Goal: Task Accomplishment & Management: Use online tool/utility

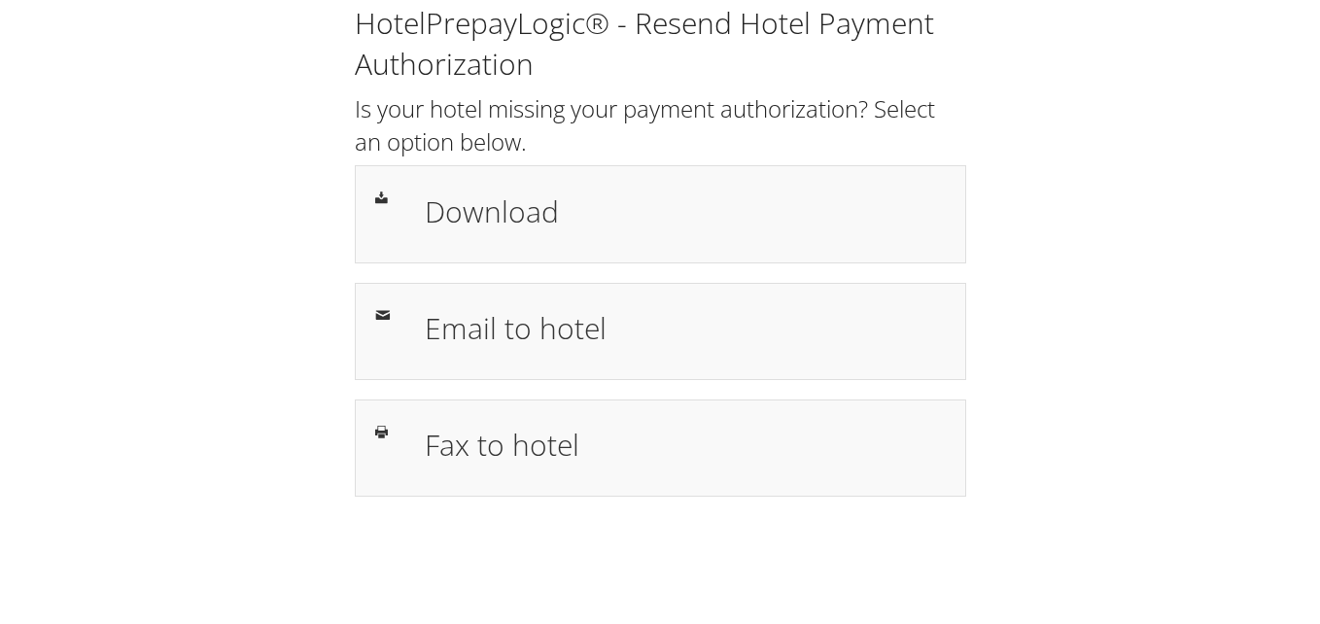
click at [1093, 100] on div "HotelPrepayLogic® - Resend Hotel Payment Authorization Is your hotel missing yo…" at bounding box center [659, 258] width 1281 height 516
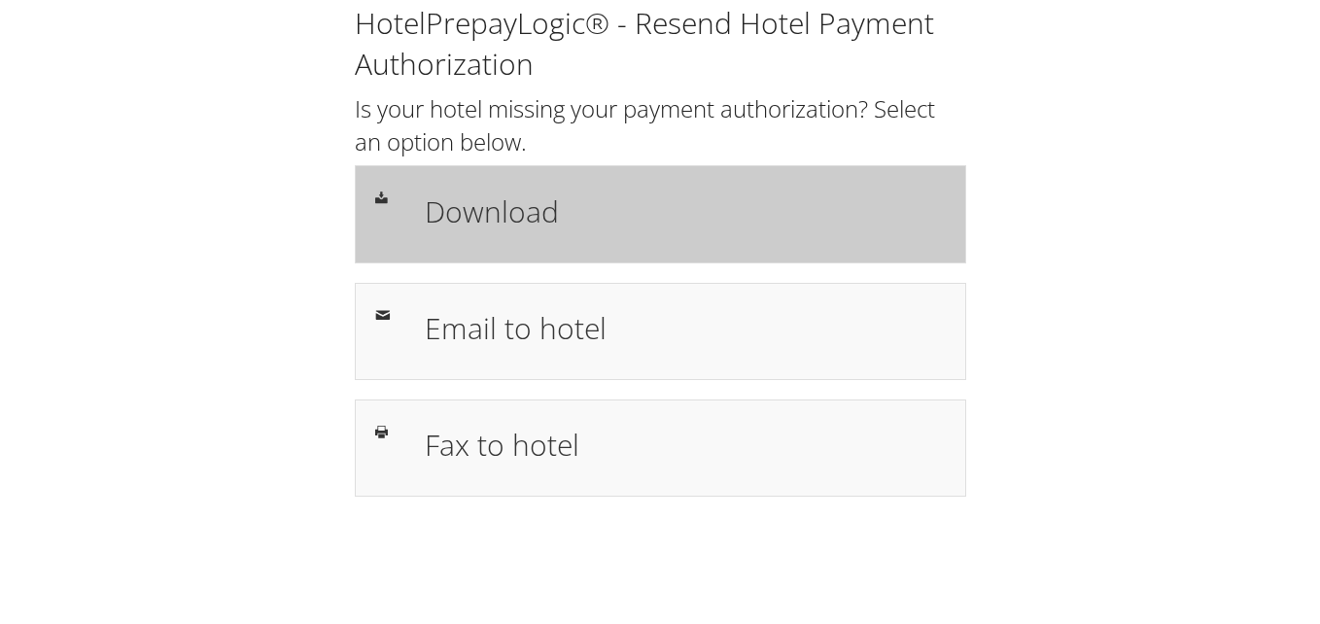
click at [586, 228] on h1 "Download" at bounding box center [685, 211] width 521 height 44
click at [603, 215] on h1 "Download" at bounding box center [685, 211] width 521 height 44
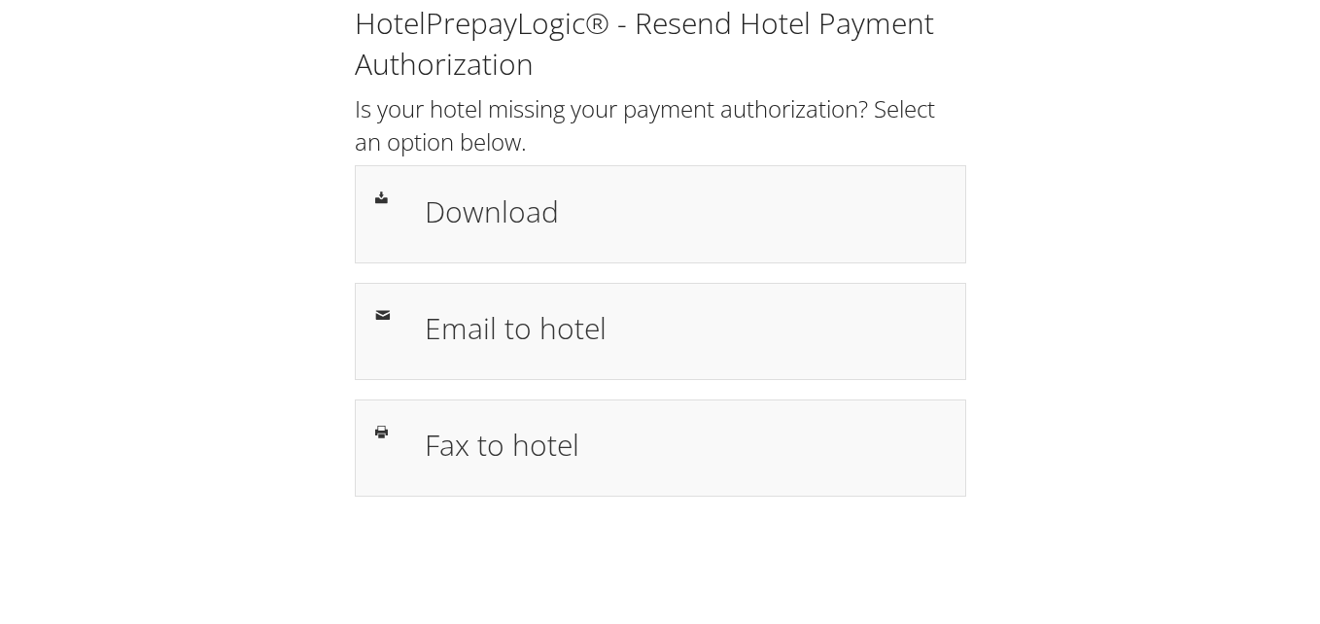
click at [1218, 215] on div "HotelPrepayLogic® - Resend Hotel Payment Authorization Is your hotel missing yo…" at bounding box center [659, 258] width 1281 height 516
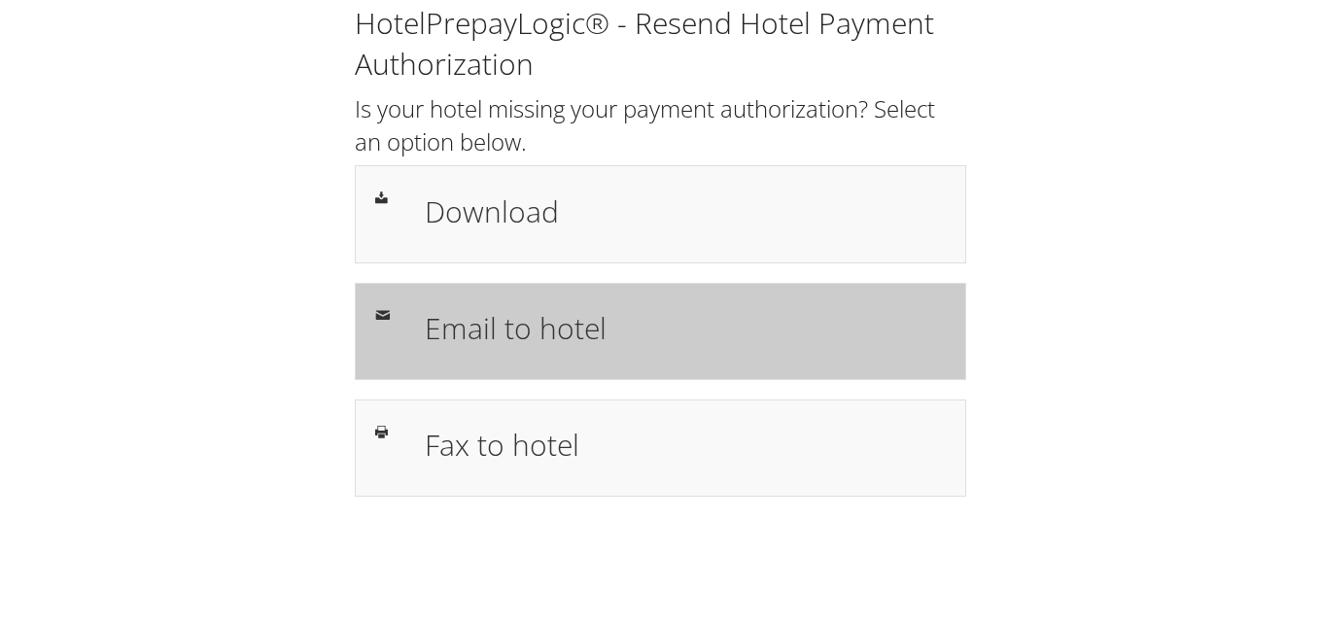
click at [832, 341] on h1 "Email to hotel" at bounding box center [685, 328] width 521 height 44
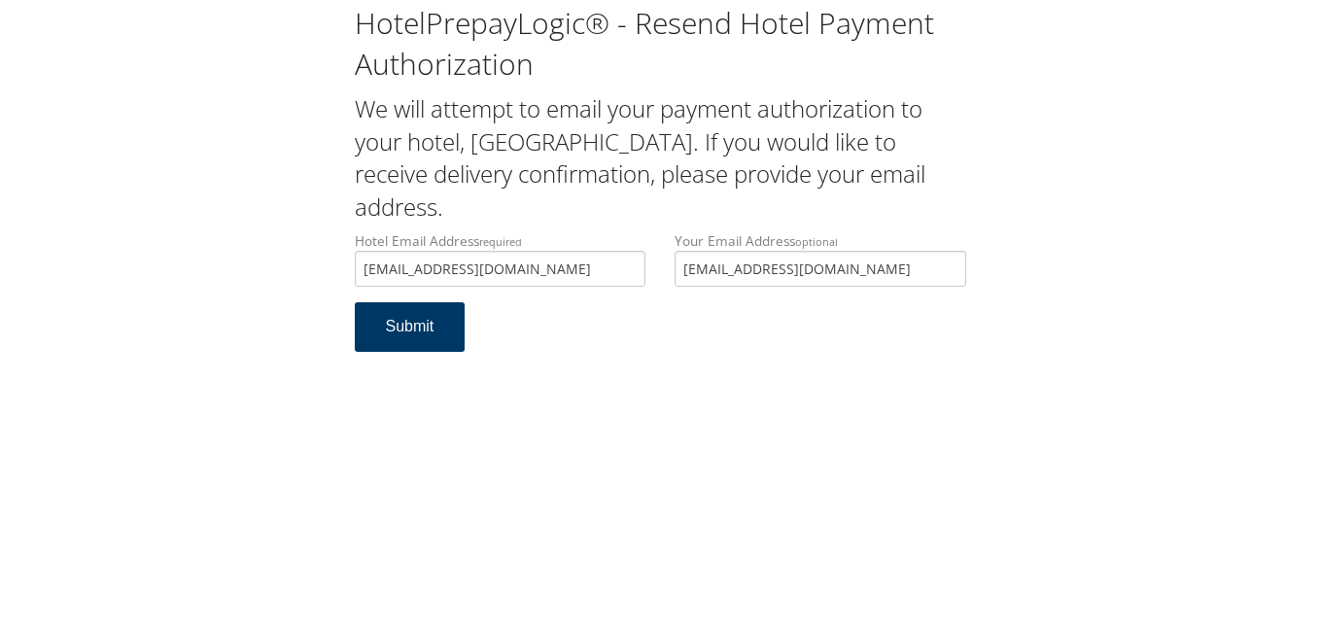
type input "[EMAIL_ADDRESS][DOMAIN_NAME]"
click at [406, 326] on button "Submit" at bounding box center [410, 327] width 111 height 50
drag, startPoint x: 558, startPoint y: 271, endPoint x: 119, endPoint y: 265, distance: 439.2
click at [122, 267] on div "HotelPrepayLogic® - Resend Hotel Payment Authorization We will attempt to email…" at bounding box center [659, 185] width 1281 height 371
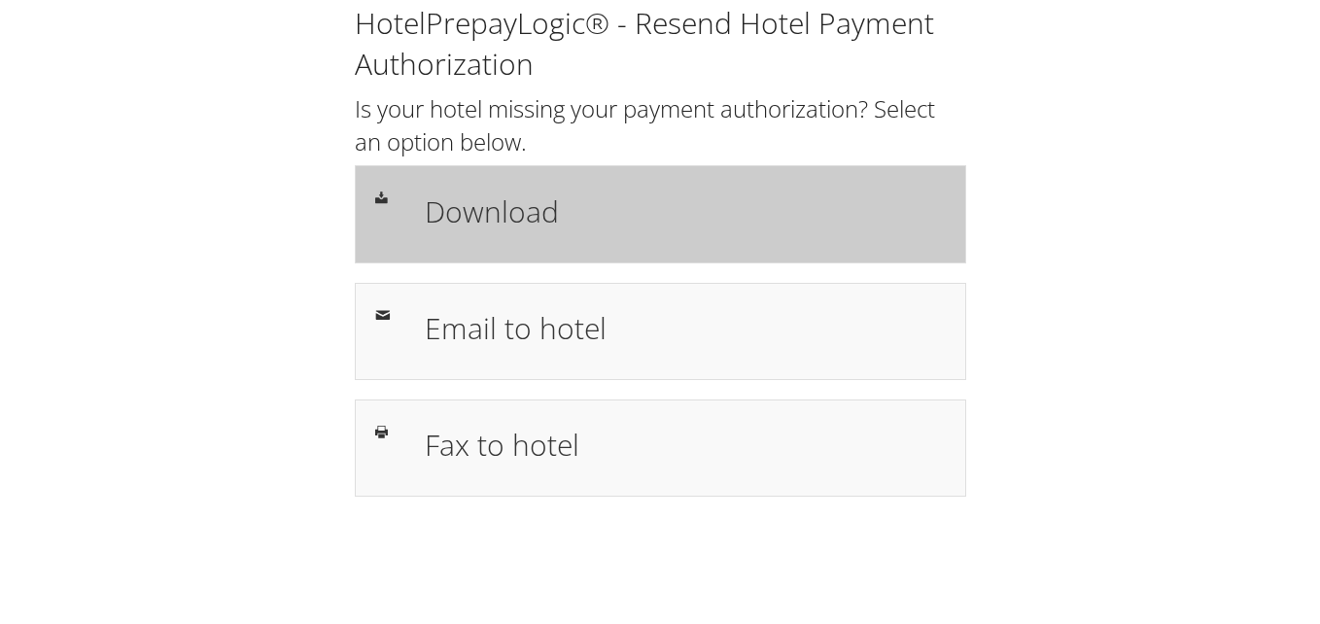
click at [863, 165] on div "Download" at bounding box center [660, 213] width 611 height 97
drag, startPoint x: 649, startPoint y: 228, endPoint x: 637, endPoint y: 224, distance: 12.3
click at [649, 228] on h1 "Download" at bounding box center [685, 211] width 521 height 44
click at [548, 214] on h1 "Download" at bounding box center [685, 211] width 521 height 44
drag, startPoint x: 0, startPoint y: 0, endPoint x: 522, endPoint y: 187, distance: 554.1
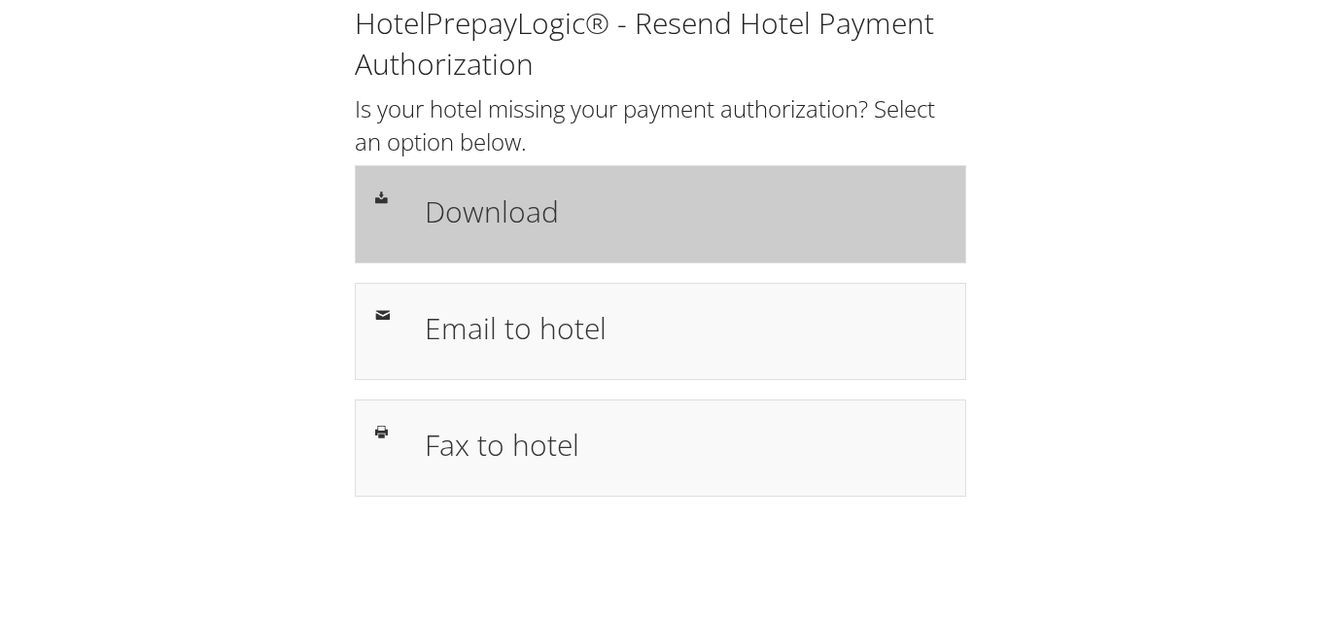
click at [522, 187] on div "Download" at bounding box center [685, 214] width 550 height 56
click at [444, 223] on h1 "Download" at bounding box center [685, 211] width 521 height 44
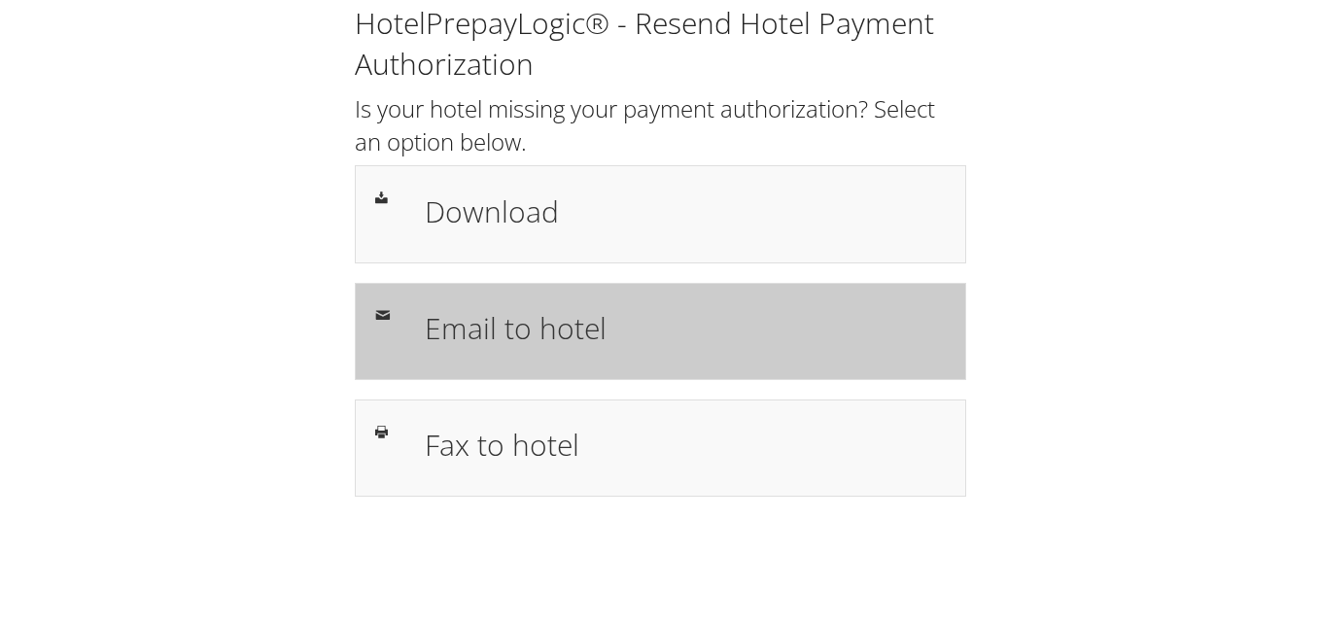
click at [559, 319] on h1 "Email to hotel" at bounding box center [685, 328] width 521 height 44
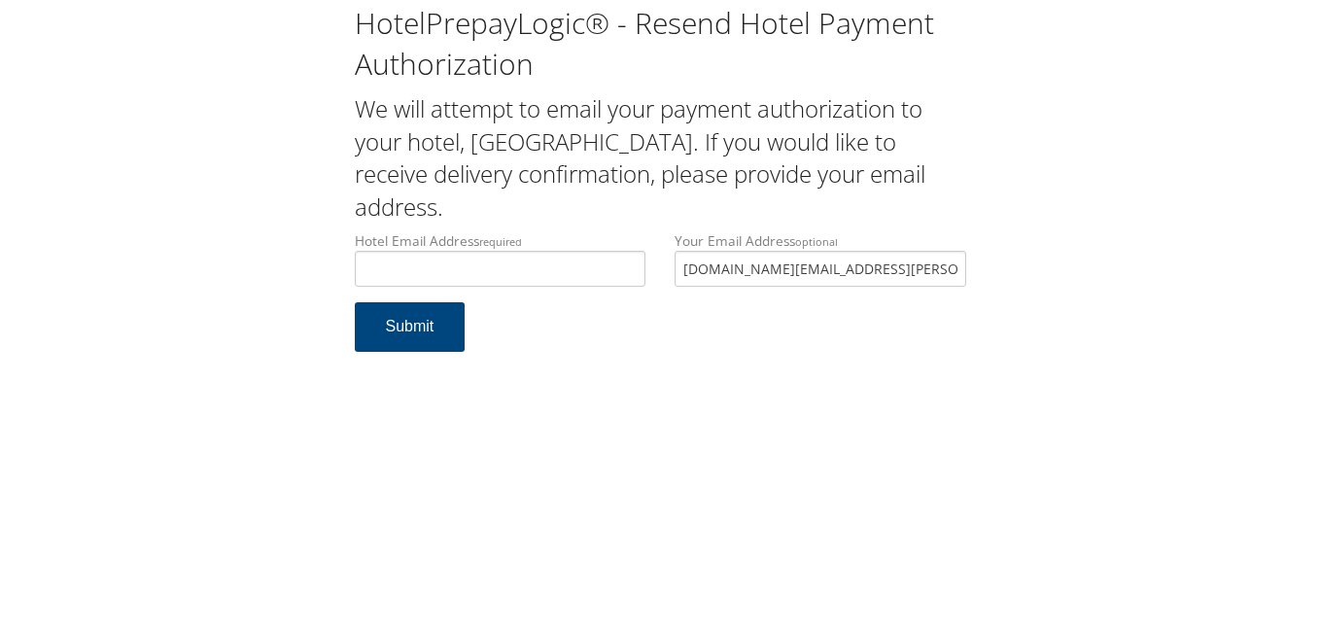
click at [566, 242] on label "Hotel Email Address required" at bounding box center [501, 258] width 292 height 55
click at [566, 251] on input "Hotel Email Address required" at bounding box center [501, 269] width 292 height 36
click at [590, 231] on label "Hotel Email Address required" at bounding box center [501, 258] width 292 height 55
click at [590, 251] on input "Hotel Email Address required" at bounding box center [501, 269] width 292 height 36
click at [581, 279] on input "Hotel Email Address required" at bounding box center [501, 269] width 292 height 36
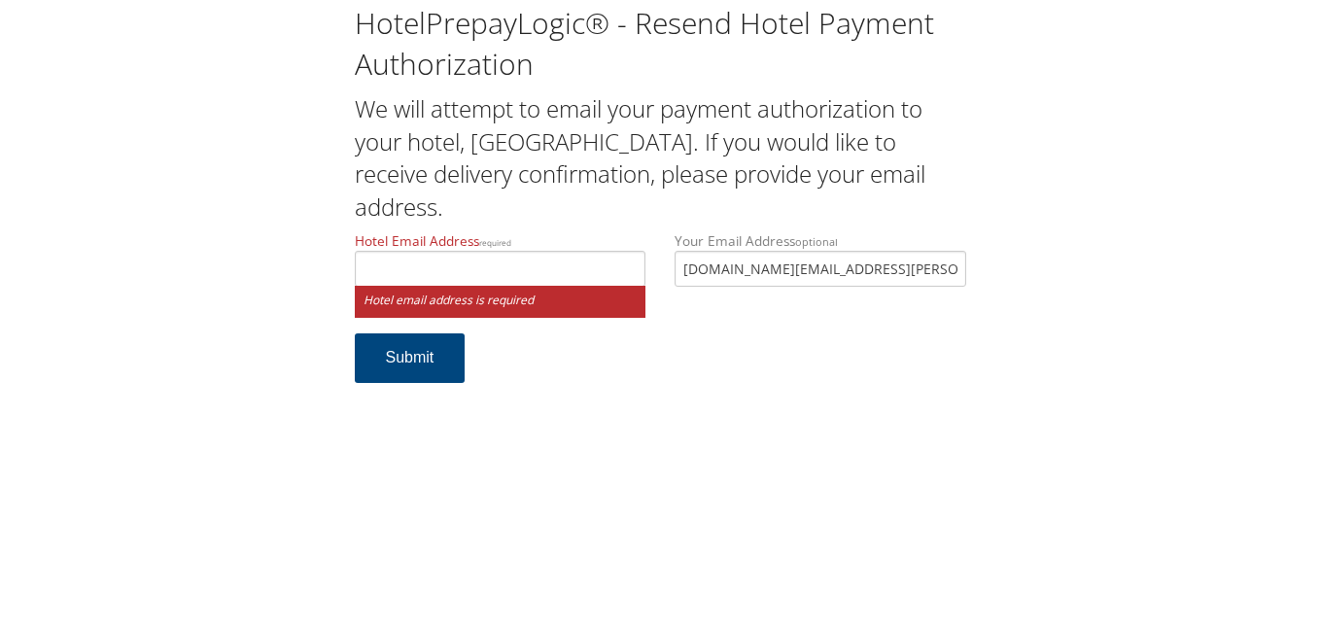
click at [625, 222] on h2 "We will attempt to email your payment authorization to your hotel, [GEOGRAPHIC_…" at bounding box center [660, 157] width 611 height 130
click at [557, 172] on h2 "We will attempt to email your payment authorization to your hotel, [GEOGRAPHIC_…" at bounding box center [660, 157] width 611 height 130
drag, startPoint x: 557, startPoint y: 172, endPoint x: 589, endPoint y: 206, distance: 46.7
click at [589, 206] on h2 "We will attempt to email your payment authorization to your hotel, [GEOGRAPHIC_…" at bounding box center [660, 157] width 611 height 130
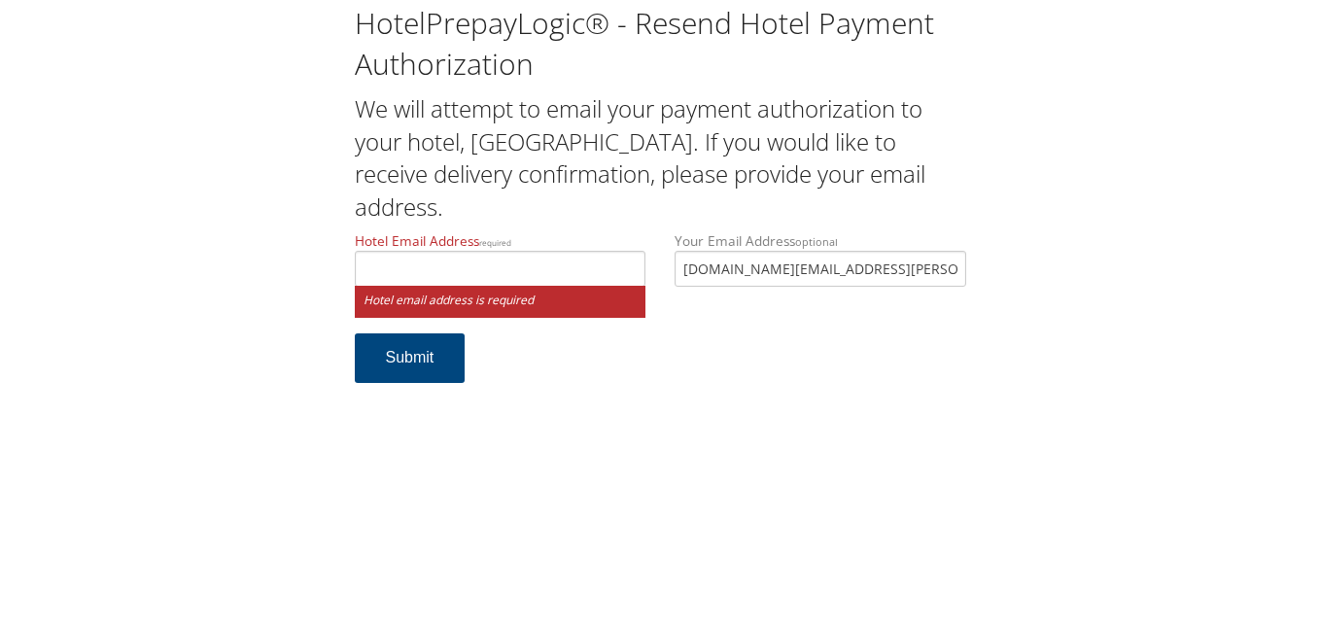
click at [656, 182] on h2 "We will attempt to email your payment authorization to your hotel, [GEOGRAPHIC_…" at bounding box center [660, 157] width 611 height 130
drag, startPoint x: 656, startPoint y: 182, endPoint x: 647, endPoint y: 213, distance: 32.3
click at [647, 213] on h2 "We will attempt to email your payment authorization to your hotel, [GEOGRAPHIC_…" at bounding box center [660, 157] width 611 height 130
click at [754, 183] on h2 "We will attempt to email your payment authorization to your hotel, [GEOGRAPHIC_…" at bounding box center [660, 157] width 611 height 130
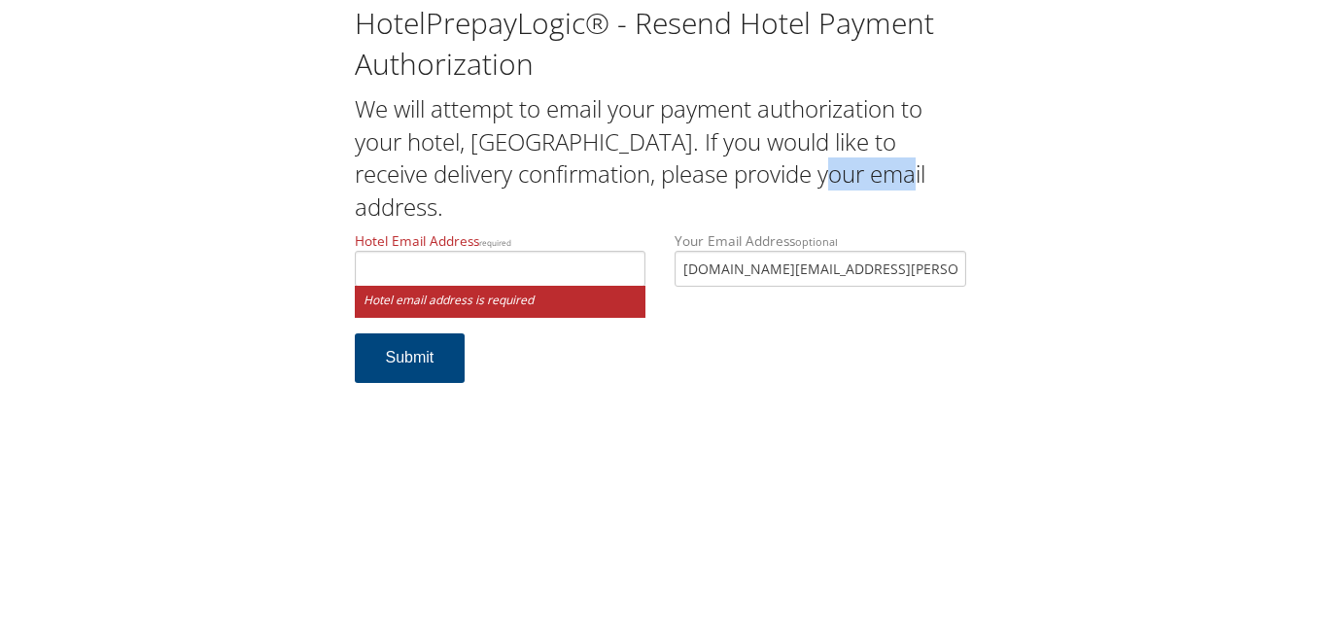
click at [754, 182] on h2 "We will attempt to email your payment authorization to your hotel, [GEOGRAPHIC_…" at bounding box center [660, 157] width 611 height 130
drag, startPoint x: 754, startPoint y: 182, endPoint x: 725, endPoint y: 208, distance: 39.2
click at [725, 208] on h2 "We will attempt to email your payment authorization to your hotel, [GEOGRAPHIC_…" at bounding box center [660, 157] width 611 height 130
click at [797, 173] on h2 "We will attempt to email your payment authorization to your hotel, [GEOGRAPHIC_…" at bounding box center [660, 157] width 611 height 130
click at [798, 172] on h2 "We will attempt to email your payment authorization to your hotel, [GEOGRAPHIC_…" at bounding box center [660, 157] width 611 height 130
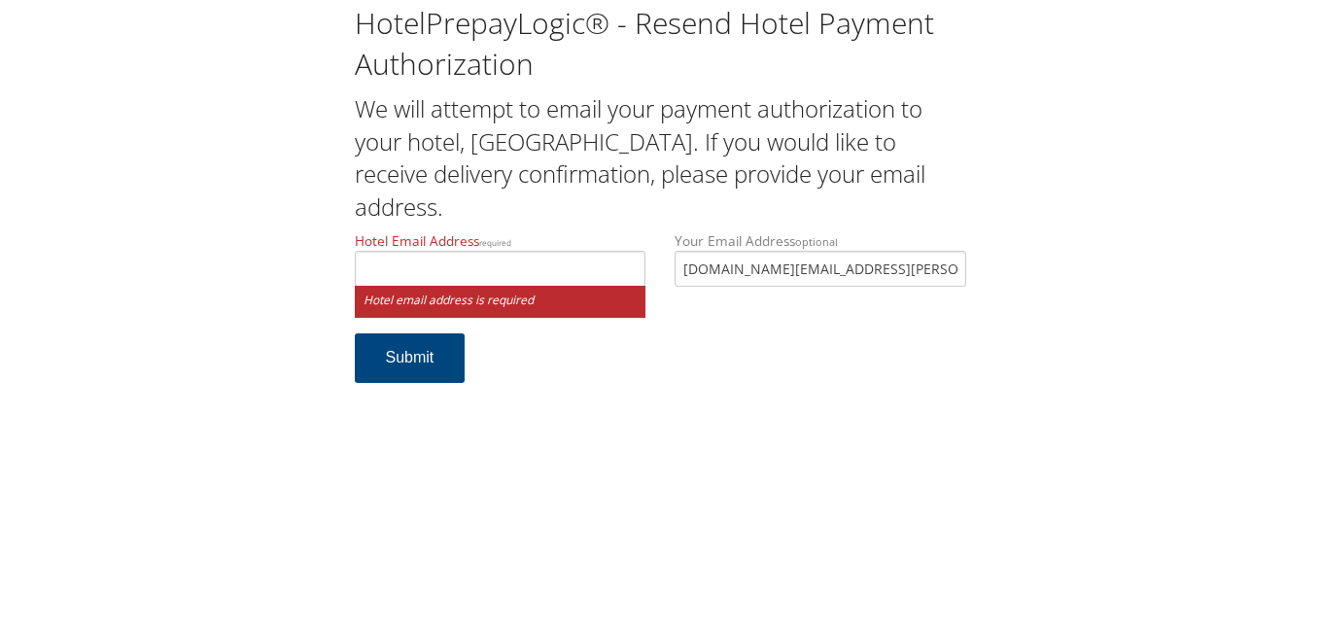
drag, startPoint x: 798, startPoint y: 172, endPoint x: 793, endPoint y: 227, distance: 55.6
click at [793, 227] on div "HotelPrepayLogic® - Resend Hotel Payment Authorization We will attempt to email…" at bounding box center [660, 202] width 640 height 399
drag, startPoint x: 793, startPoint y: 227, endPoint x: 1000, endPoint y: 206, distance: 208.1
click at [1096, 207] on div "HotelPrepayLogic® - Resend Hotel Payment Authorization We will attempt to email…" at bounding box center [659, 201] width 1281 height 402
click at [895, 177] on h2 "We will attempt to email your payment authorization to your hotel, [GEOGRAPHIC_…" at bounding box center [660, 157] width 611 height 130
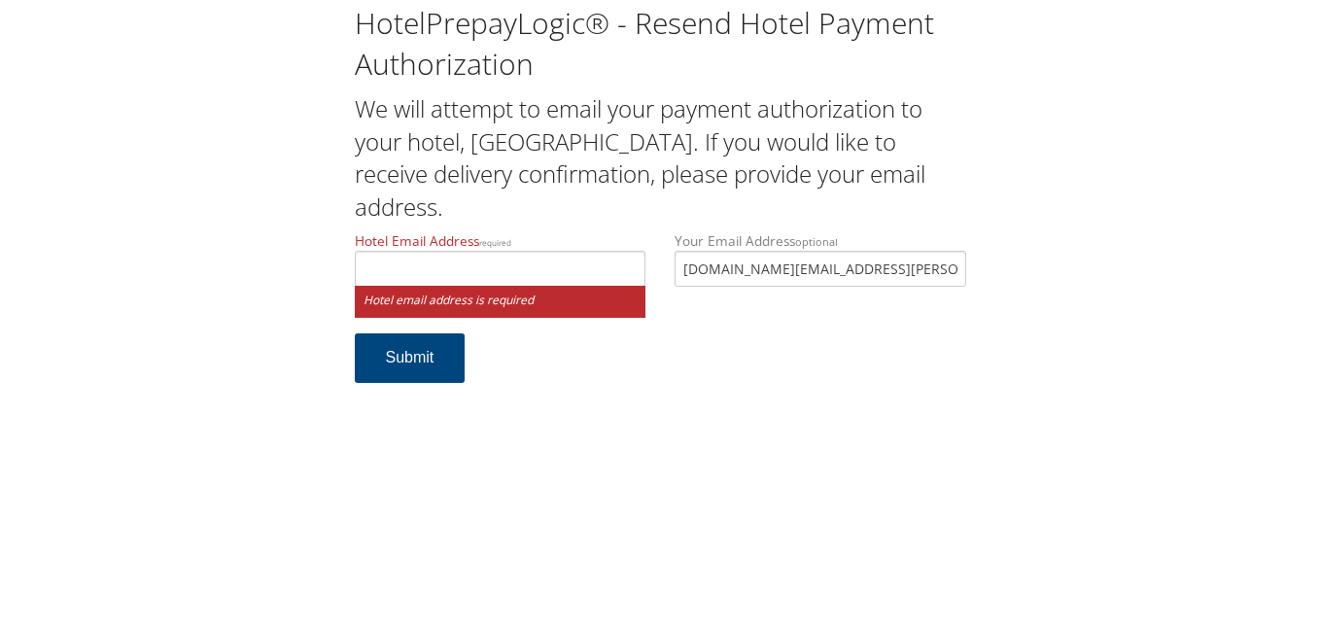
click at [895, 177] on h2 "We will attempt to email your payment authorization to your hotel, [GEOGRAPHIC_…" at bounding box center [660, 157] width 611 height 130
drag, startPoint x: 895, startPoint y: 177, endPoint x: 946, endPoint y: 208, distance: 60.2
click at [946, 208] on h2 "We will attempt to email your payment authorization to your hotel, [GEOGRAPHIC_…" at bounding box center [660, 157] width 611 height 130
click at [921, 173] on h2 "We will attempt to email your payment authorization to your hotel, [GEOGRAPHIC_…" at bounding box center [660, 157] width 611 height 130
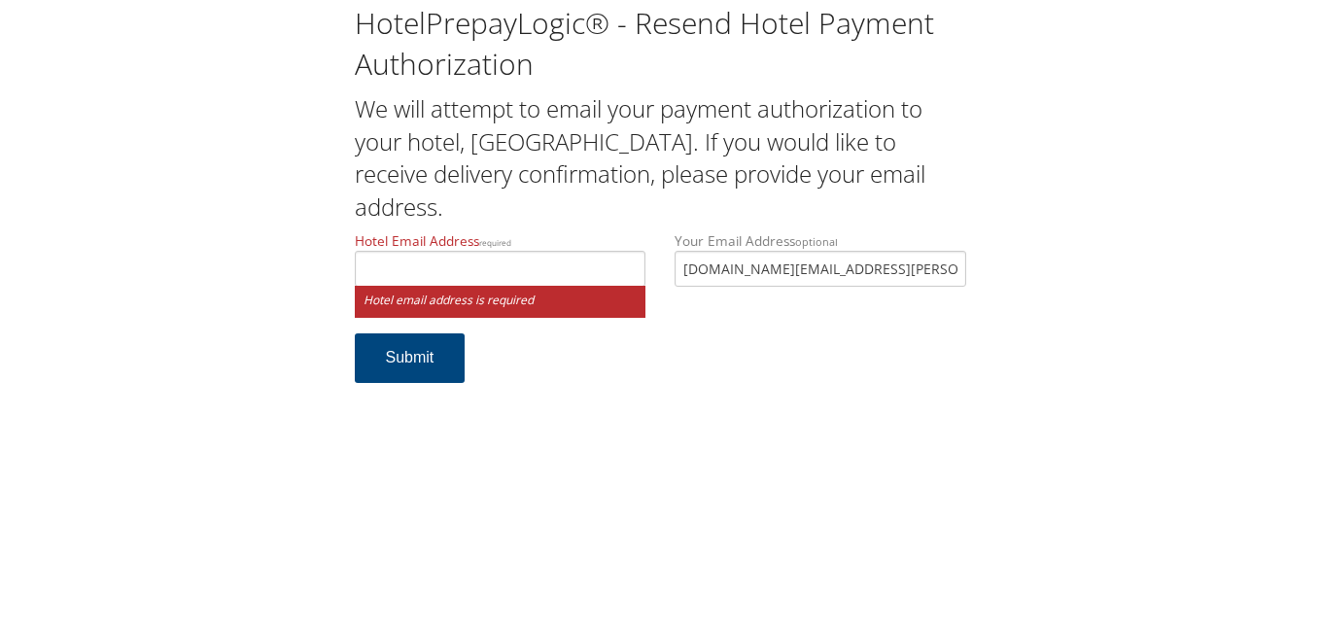
drag, startPoint x: 921, startPoint y: 173, endPoint x: 1008, endPoint y: 201, distance: 91.0
click at [1008, 201] on div "HotelPrepayLogic® - Resend Hotel Payment Authorization We will attempt to email…" at bounding box center [659, 201] width 1281 height 402
click at [940, 183] on h2 "We will attempt to email your payment authorization to your hotel, [GEOGRAPHIC_…" at bounding box center [660, 157] width 611 height 130
click at [574, 257] on input "Hotel Email Address required" at bounding box center [501, 269] width 292 height 36
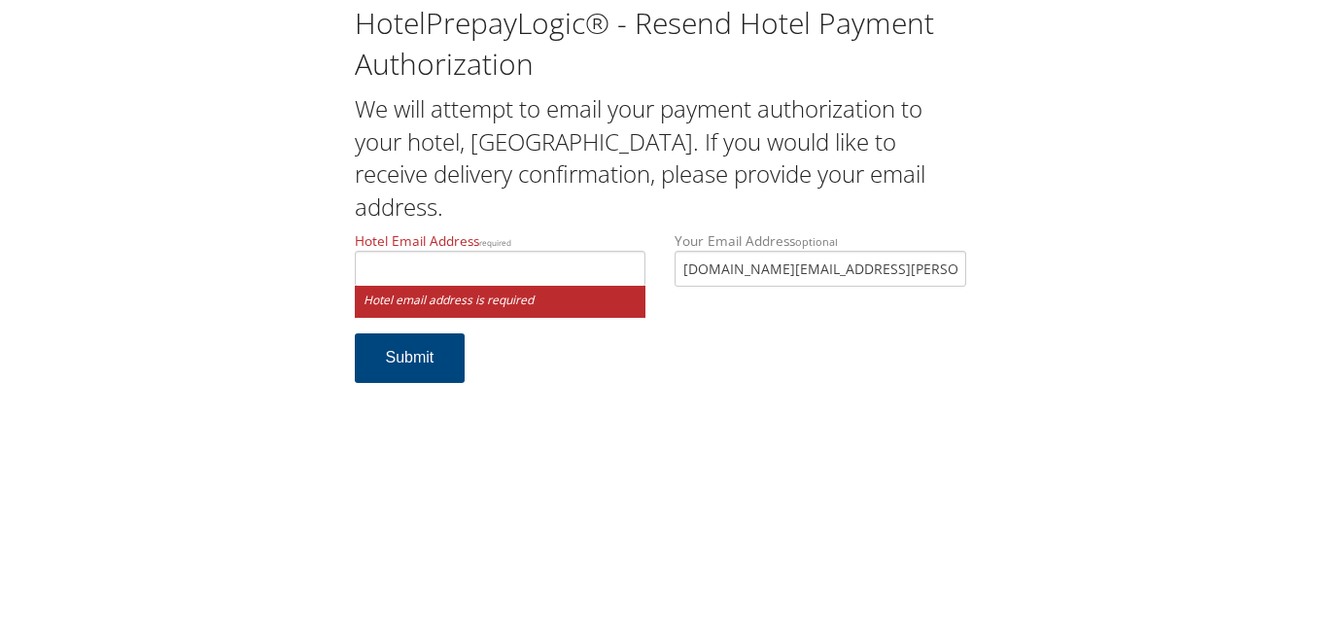
click at [689, 176] on h2 "We will attempt to email your payment authorization to your hotel, [GEOGRAPHIC_…" at bounding box center [660, 157] width 611 height 130
click at [694, 176] on h2 "We will attempt to email your payment authorization to your hotel, [GEOGRAPHIC_…" at bounding box center [660, 157] width 611 height 130
click at [741, 184] on h2 "We will attempt to email your payment authorization to your hotel, [GEOGRAPHIC_…" at bounding box center [660, 157] width 611 height 130
drag, startPoint x: 741, startPoint y: 184, endPoint x: 699, endPoint y: 197, distance: 44.9
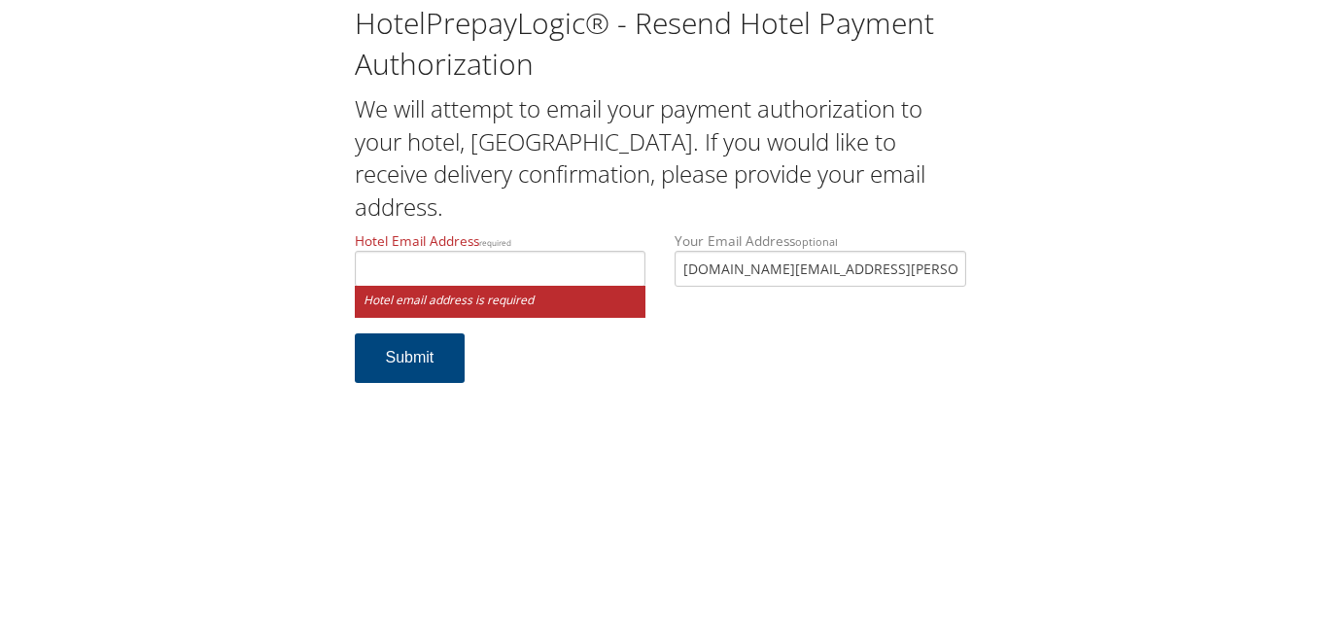
click at [699, 197] on h2 "We will attempt to email your payment authorization to your hotel, [GEOGRAPHIC_…" at bounding box center [660, 157] width 611 height 130
click at [553, 260] on input "Hotel Email Address required" at bounding box center [501, 269] width 292 height 36
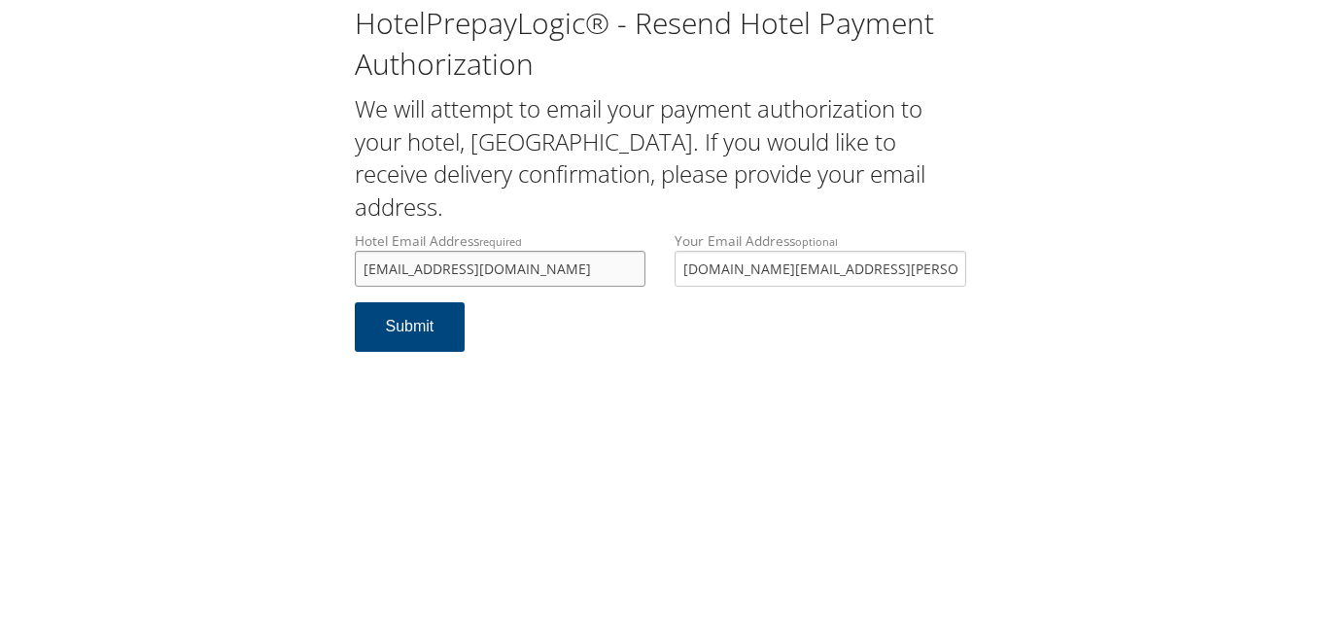
type input "[EMAIL_ADDRESS][DOMAIN_NAME]"
click at [606, 196] on h2 "We will attempt to email your payment authorization to your hotel, [GEOGRAPHIC_…" at bounding box center [660, 157] width 611 height 130
click at [377, 324] on button "Submit" at bounding box center [410, 327] width 111 height 50
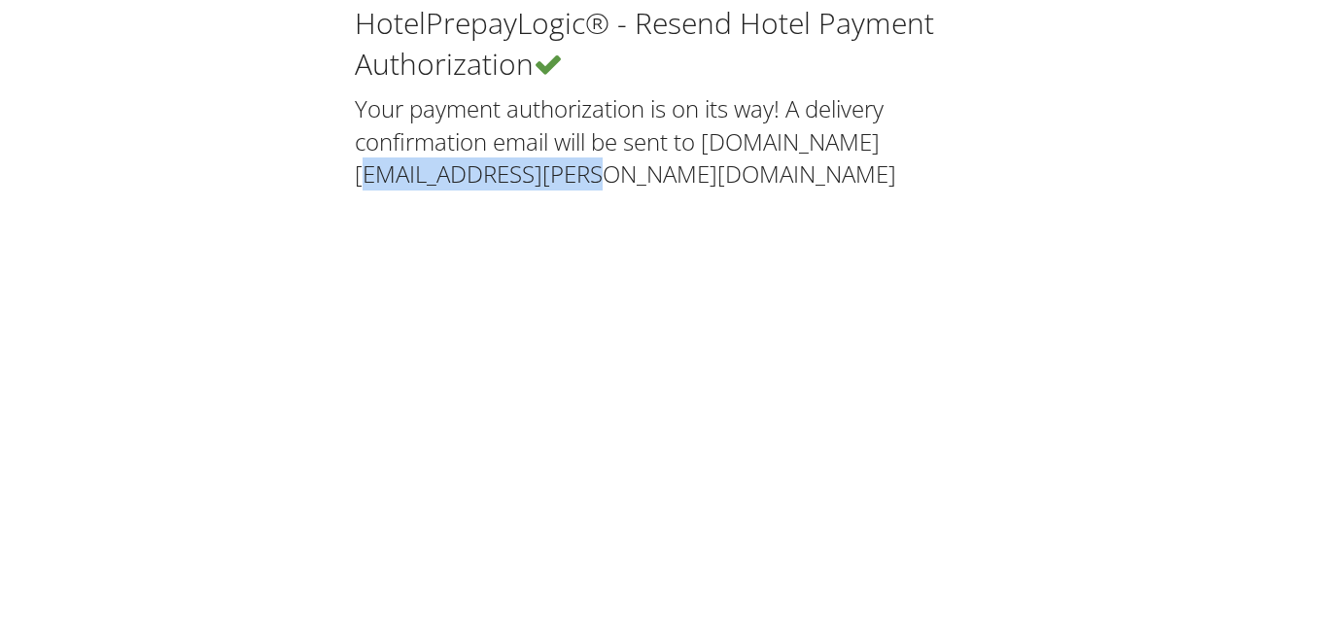
drag, startPoint x: 363, startPoint y: 172, endPoint x: 630, endPoint y: 191, distance: 267.0
click at [630, 191] on div "HotelPrepayLogic® - Resend Hotel Payment Authorization Your payment authorizati…" at bounding box center [659, 99] width 1281 height 198
click at [632, 191] on div "HotelPrepayLogic® - Resend Hotel Payment Authorization Your payment authorizati…" at bounding box center [659, 99] width 1281 height 198
drag, startPoint x: 400, startPoint y: 173, endPoint x: 581, endPoint y: 177, distance: 180.8
click at [581, 177] on h2 "Your payment authorization is on its way! A delivery confirmation email will be…" at bounding box center [660, 141] width 611 height 98
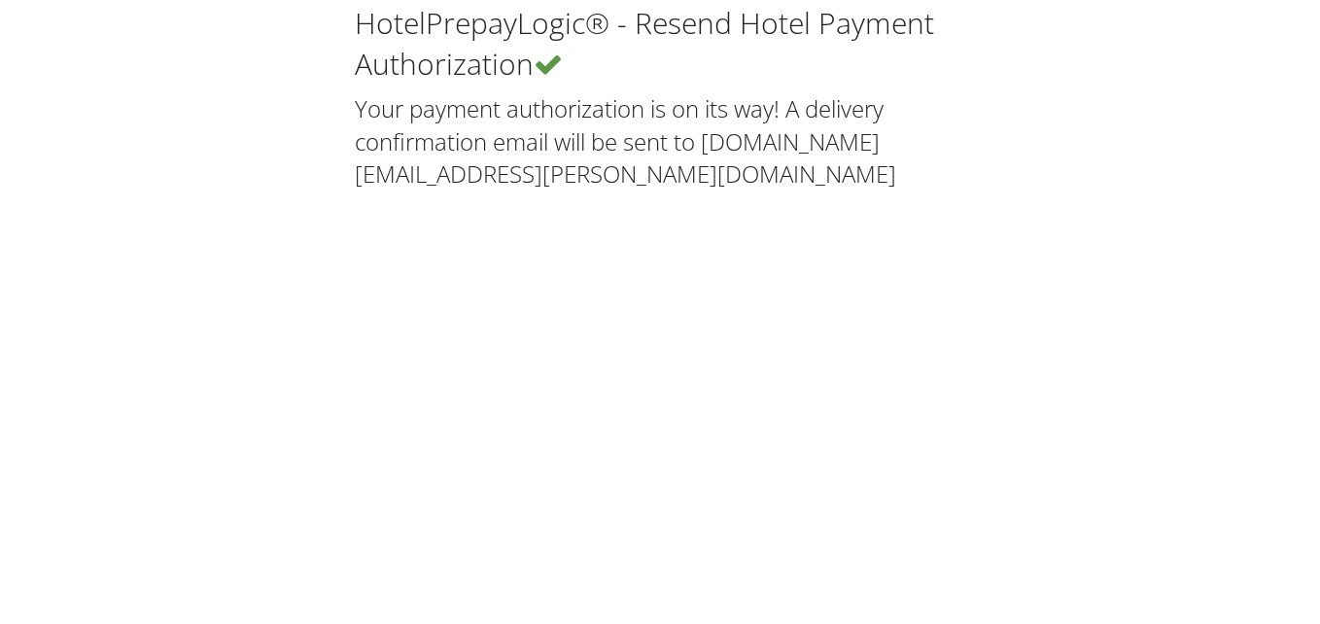
drag, startPoint x: 613, startPoint y: 272, endPoint x: 616, endPoint y: 262, distance: 10.1
click at [614, 269] on div "HotelPrepayLogic® - Resend Hotel Payment Authorization Your payment authorizati…" at bounding box center [660, 312] width 1320 height 624
